Goal: Information Seeking & Learning: Learn about a topic

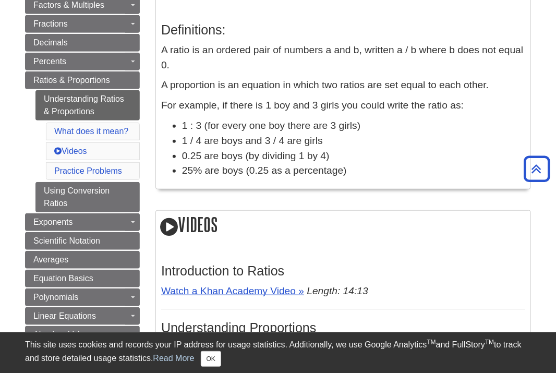
scroll to position [261, 0]
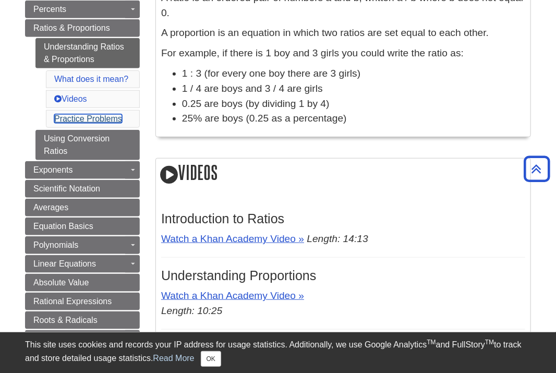
click at [111, 120] on link "Practice Problems" at bounding box center [88, 118] width 68 height 9
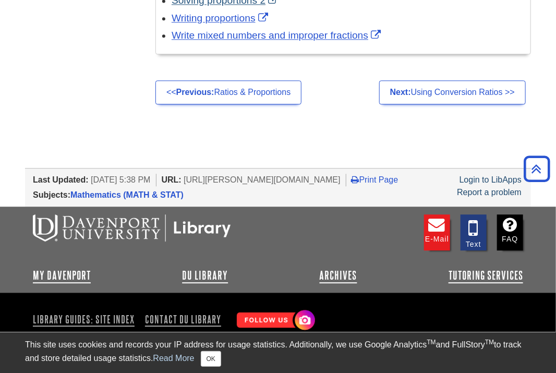
scroll to position [884, 0]
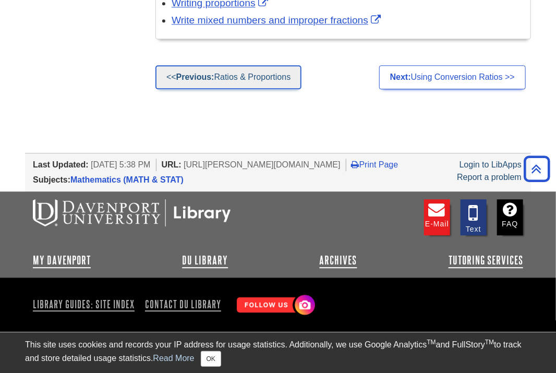
click at [244, 70] on link "<< Previous: Ratios & Proportions" at bounding box center [228, 77] width 146 height 24
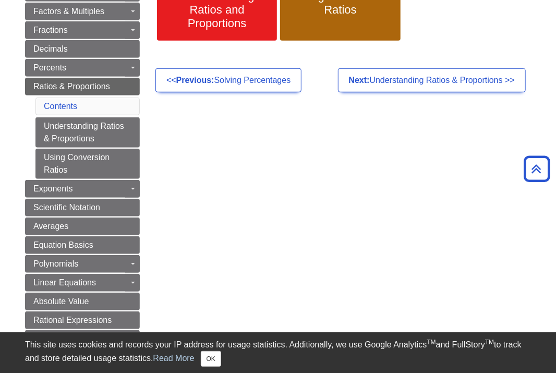
scroll to position [156, 0]
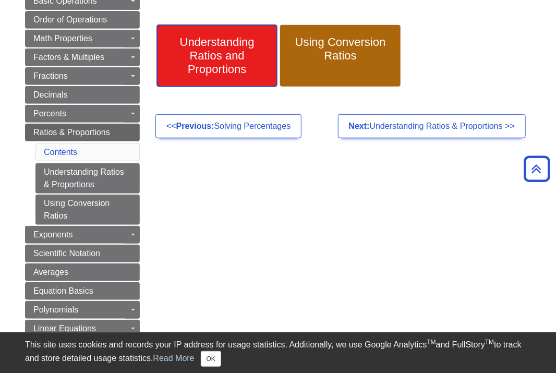
click at [244, 81] on link "Understanding Ratios and Proportions" at bounding box center [217, 56] width 120 height 62
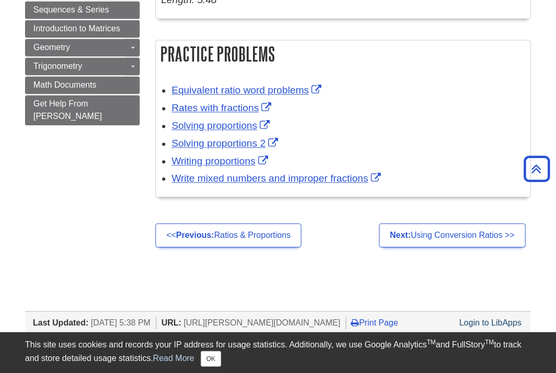
scroll to position [782, 0]
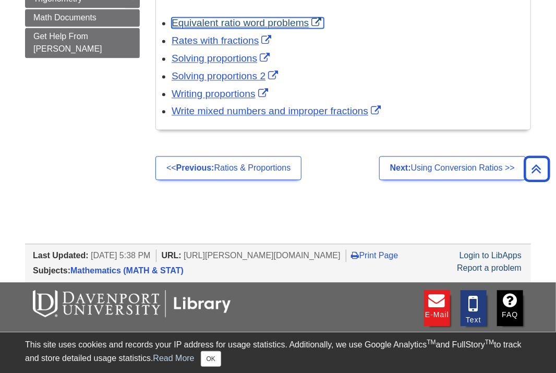
click at [233, 23] on link "Equivalent ratio word problems" at bounding box center [248, 22] width 152 height 11
